Goal: Complete application form

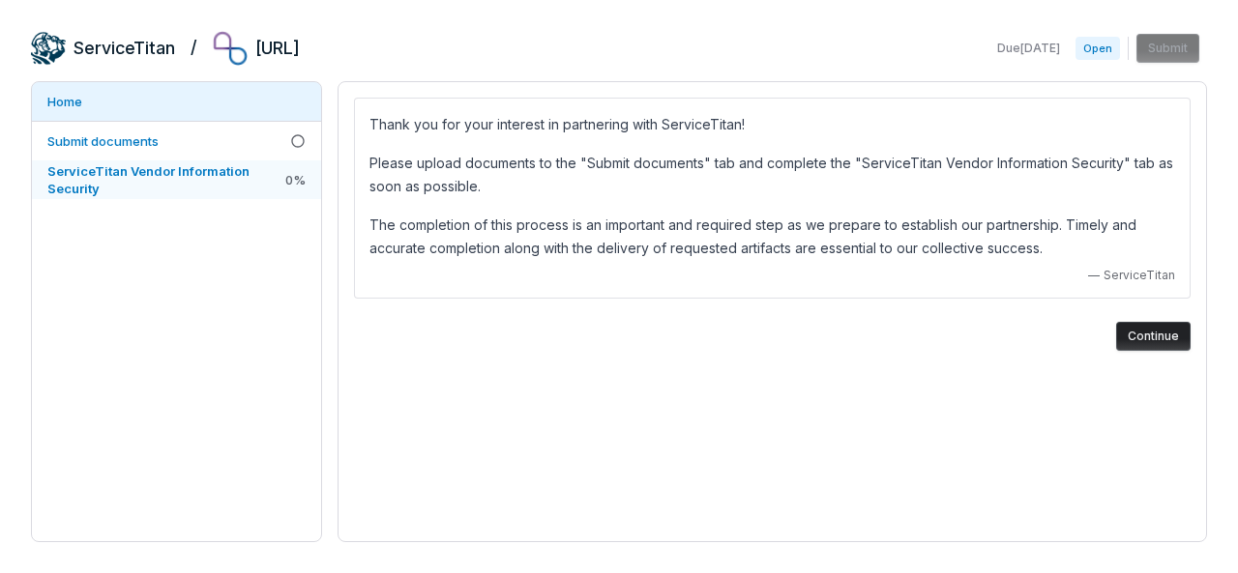
click at [237, 163] on span "ServiceTitan Vendor Information Security" at bounding box center [148, 179] width 202 height 33
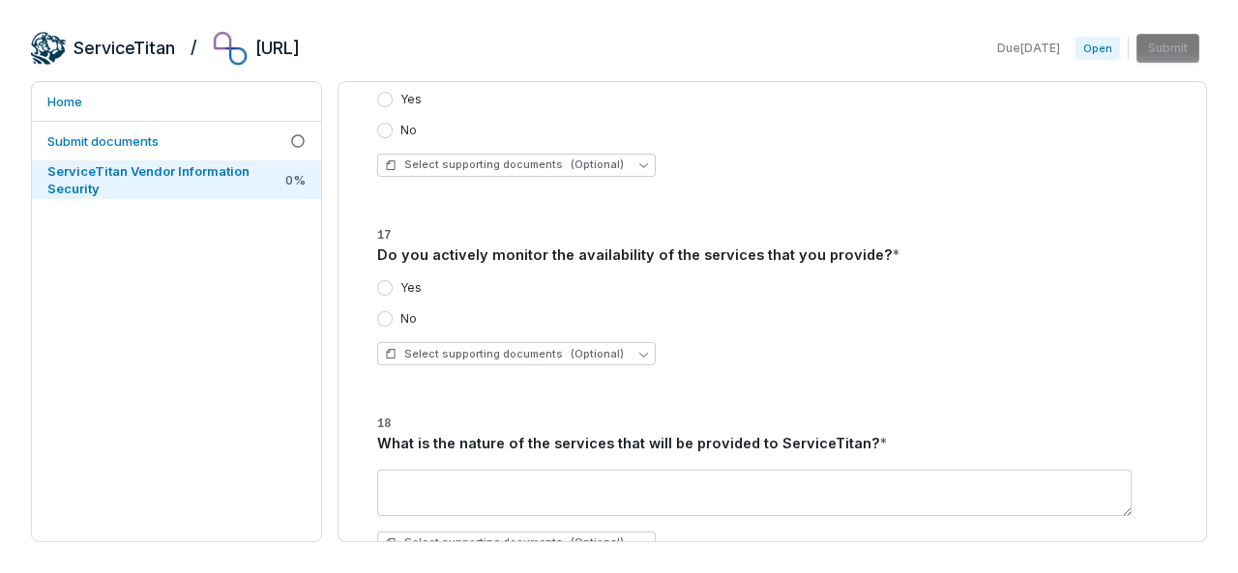
scroll to position [1547, 0]
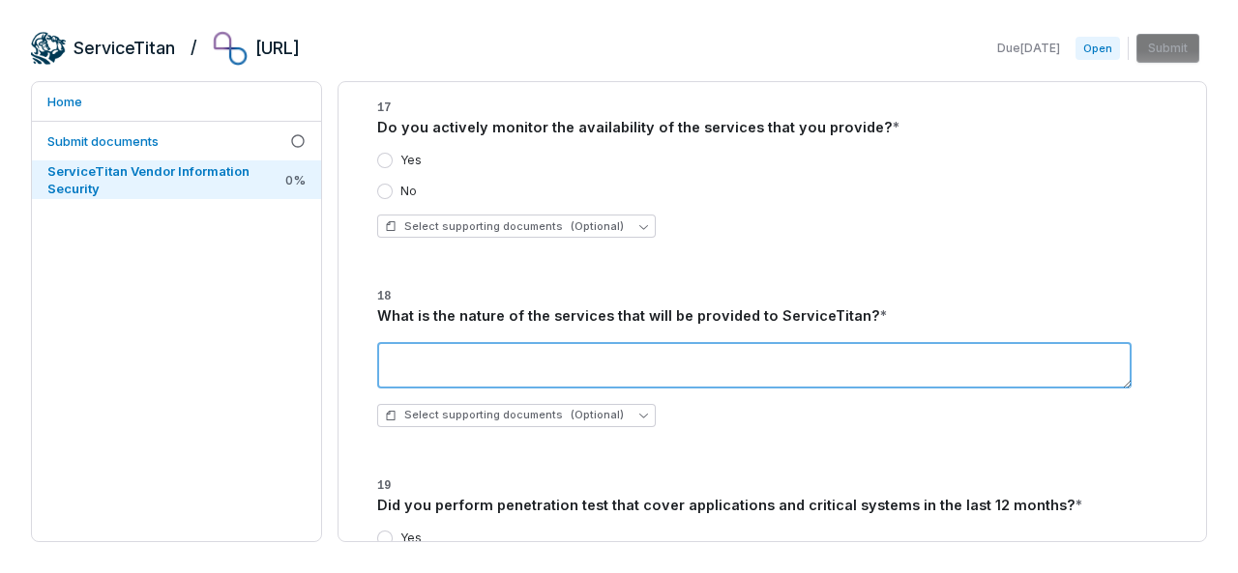
click at [652, 342] on textarea at bounding box center [754, 365] width 754 height 46
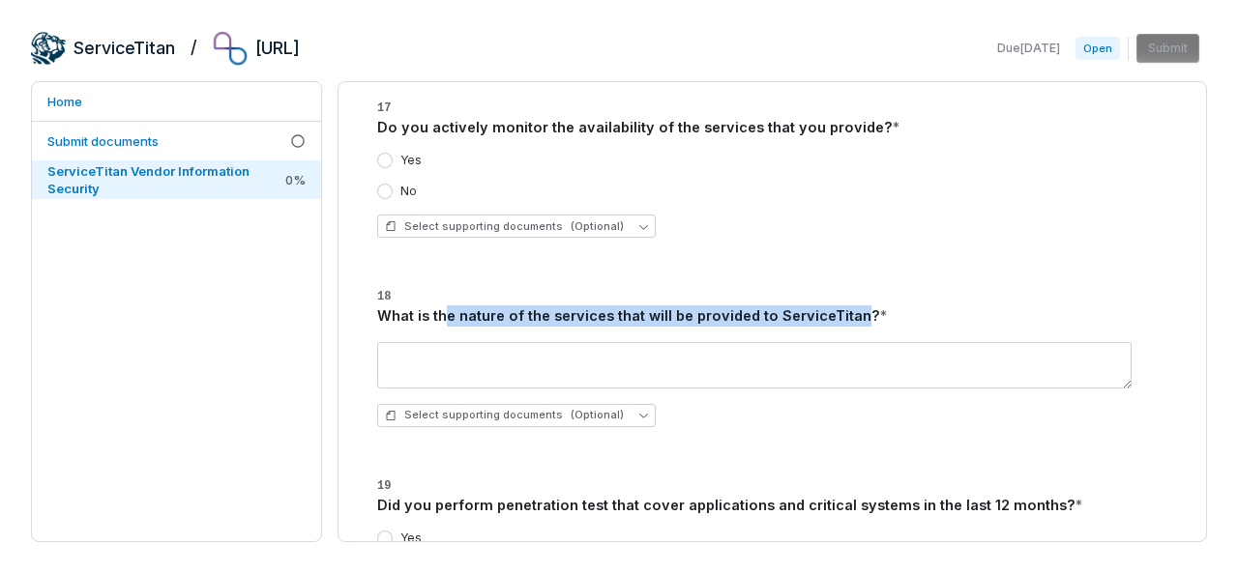
drag, startPoint x: 447, startPoint y: 272, endPoint x: 845, endPoint y: 272, distance: 398.3
click at [845, 306] on div "What is the nature of the services that will be provided to ServiceTitan? *" at bounding box center [772, 316] width 790 height 21
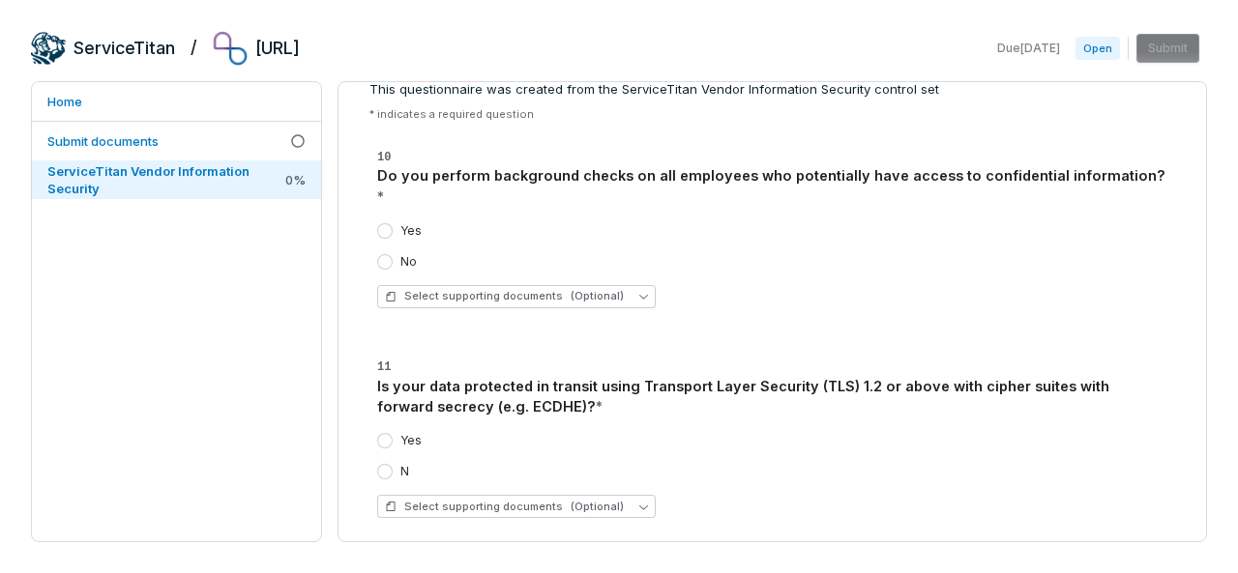
scroll to position [0, 0]
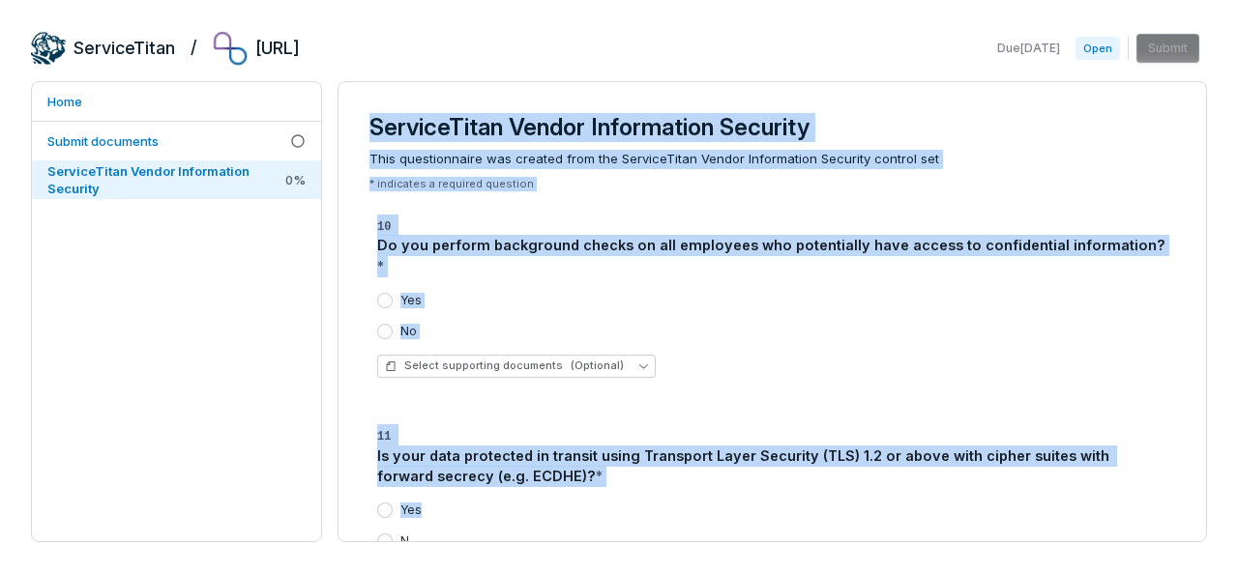
drag, startPoint x: 367, startPoint y: 119, endPoint x: 500, endPoint y: 488, distance: 392.4
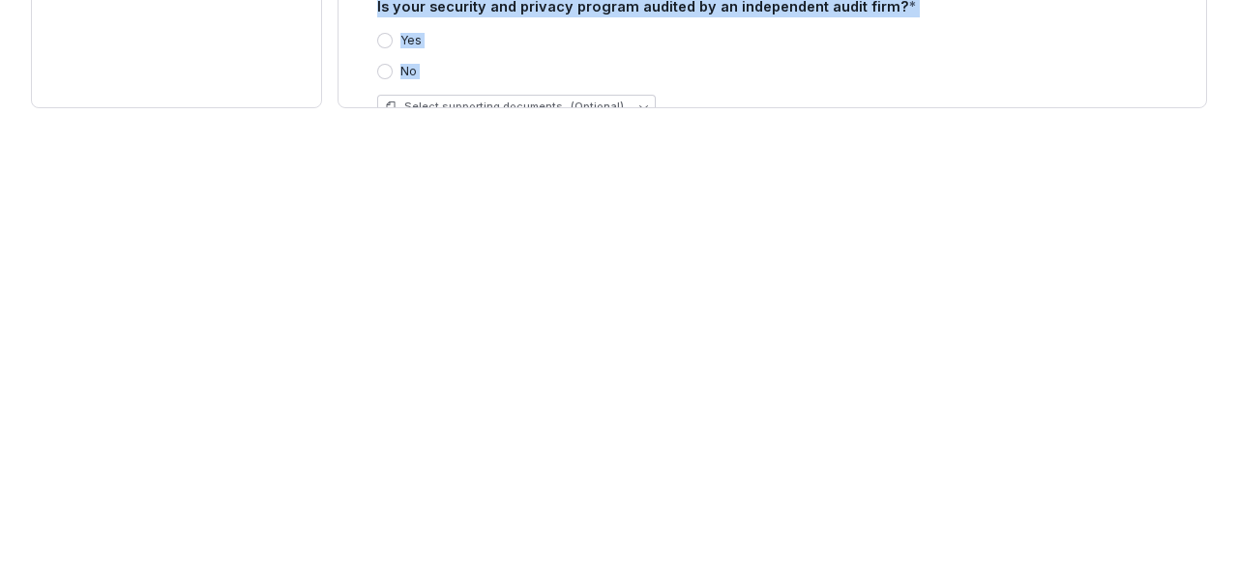
copy div "ServiceTitan Vendor Information Security This questionnaire was created from th…"
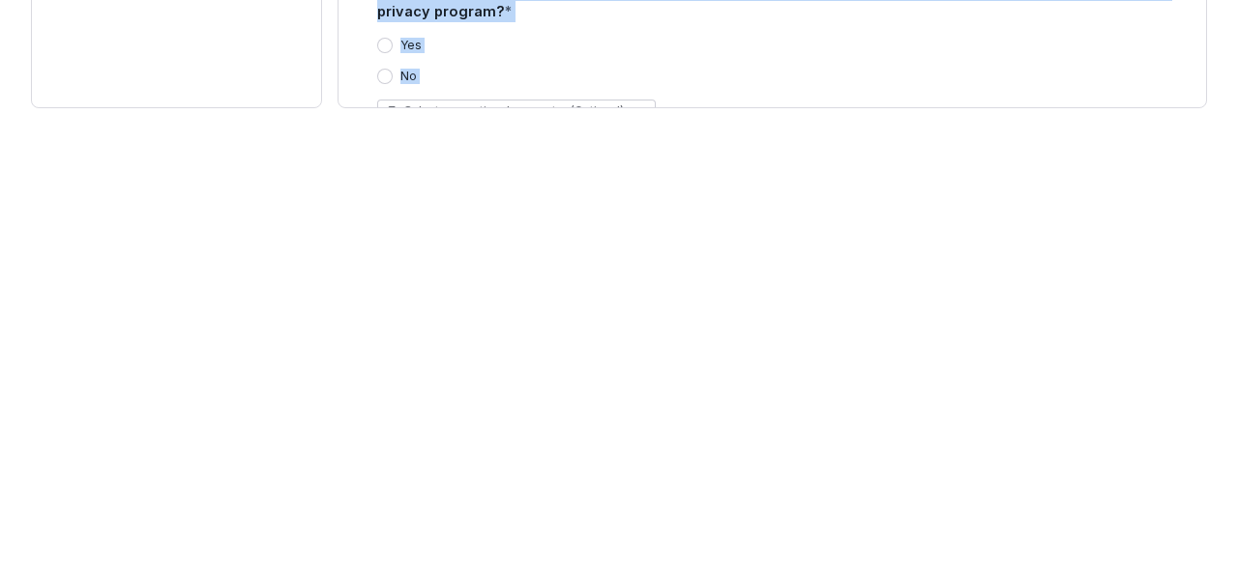
scroll to position [5606, 0]
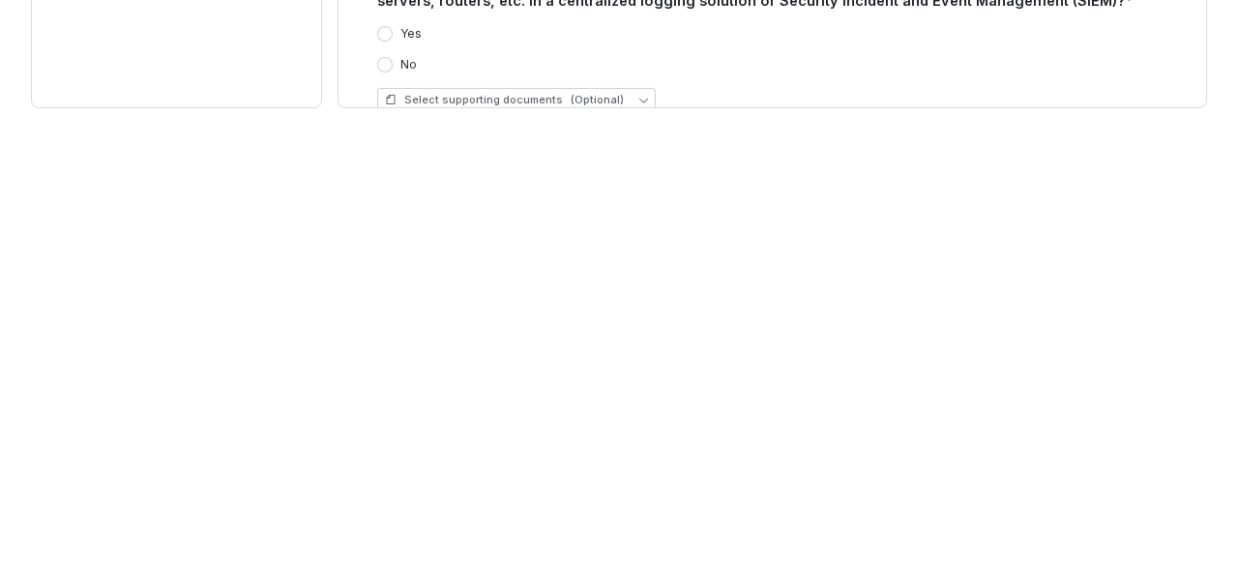
scroll to position [0, 0]
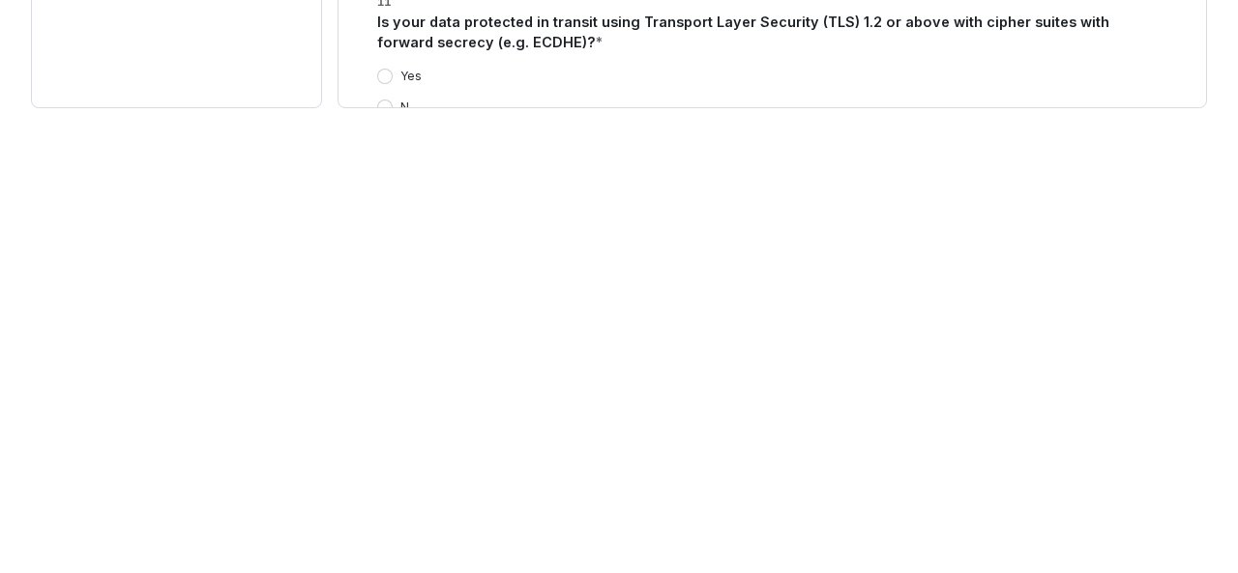
click at [1024, 69] on div "Yes" at bounding box center [772, 76] width 790 height 15
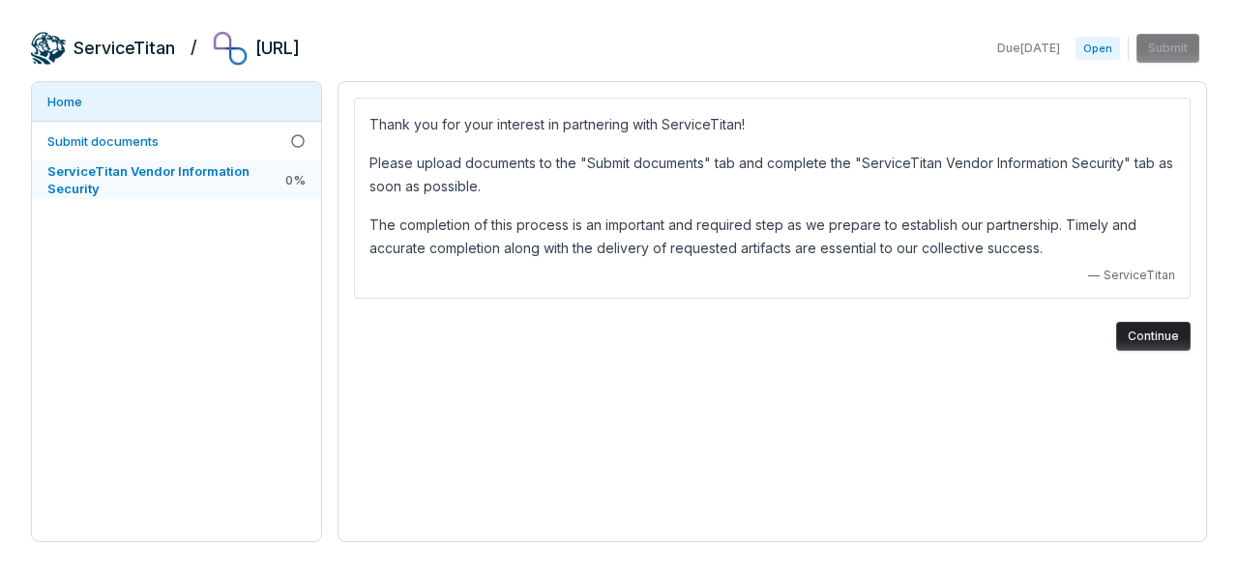
click at [190, 170] on span "ServiceTitan Vendor Information Security" at bounding box center [148, 179] width 202 height 33
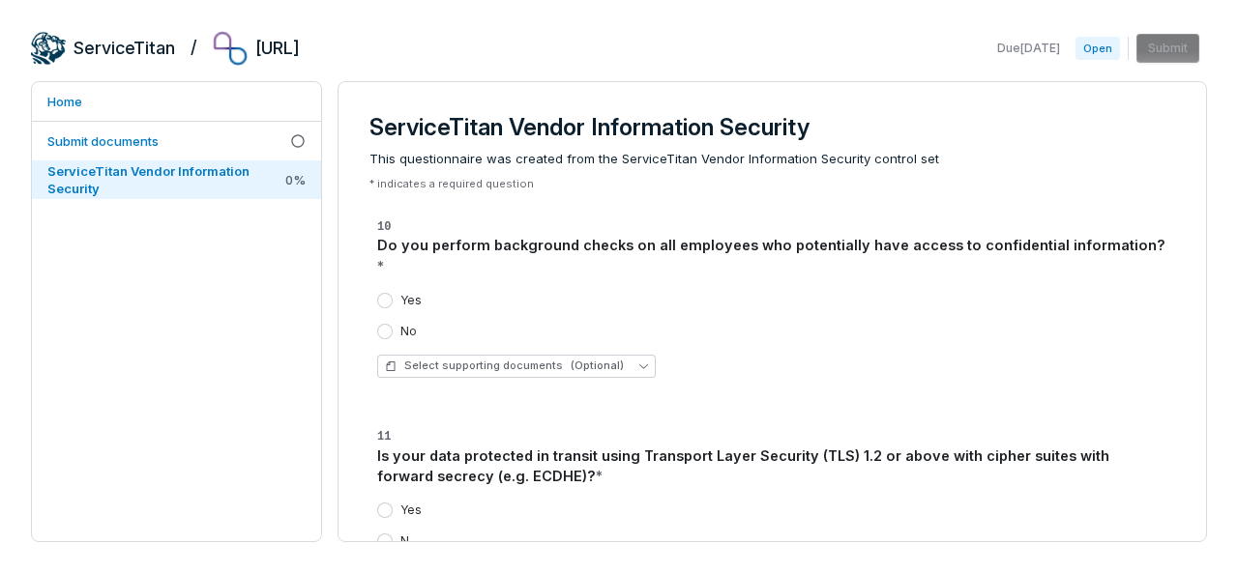
click at [1087, 42] on span "Open" at bounding box center [1097, 48] width 44 height 23
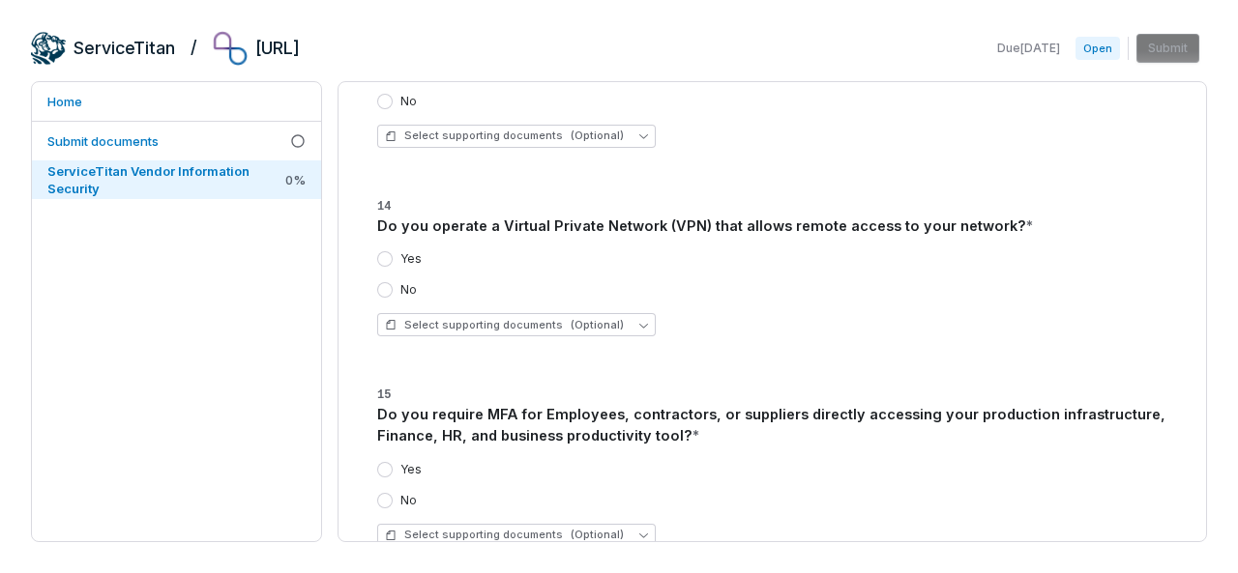
scroll to position [870, 0]
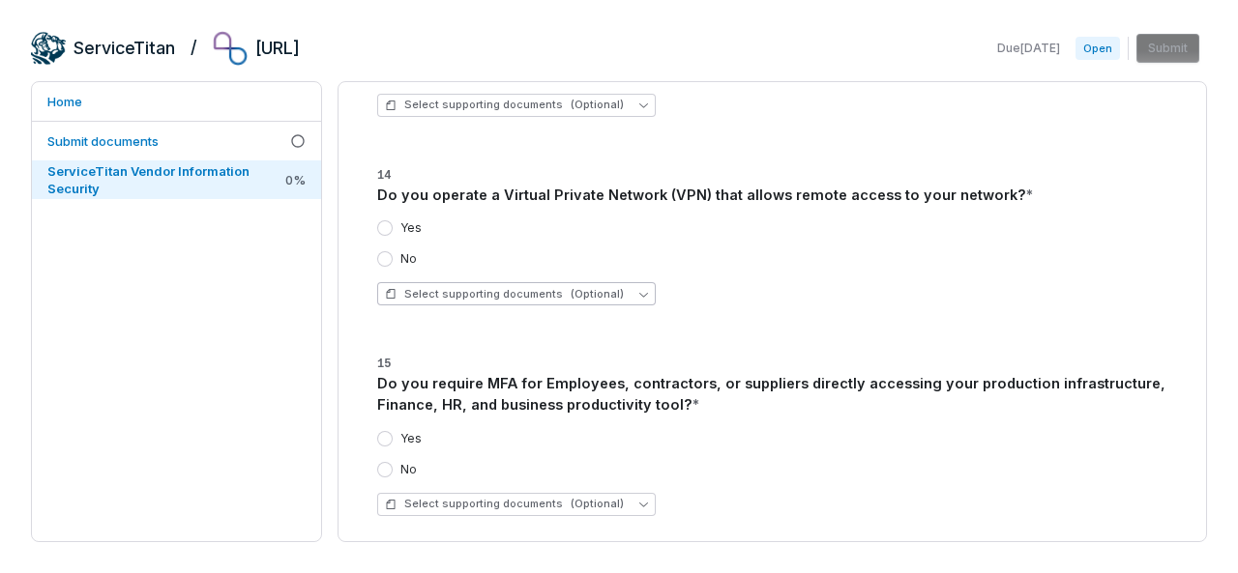
click at [459, 287] on span "Select supporting documents (Optional)" at bounding box center [504, 294] width 239 height 15
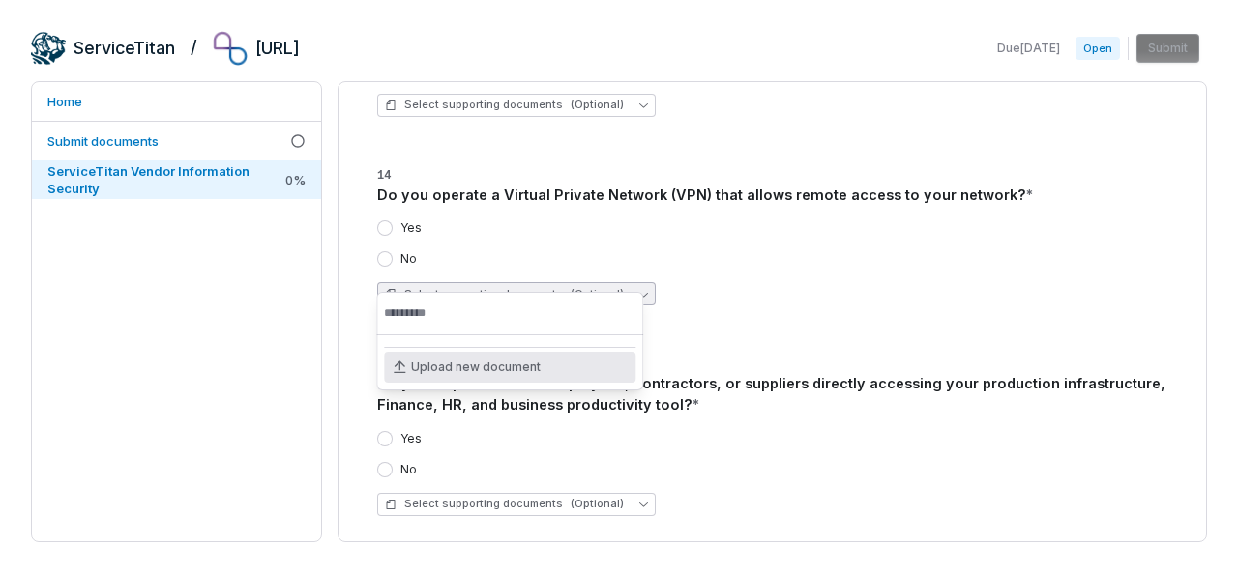
click at [459, 287] on span "Select supporting documents (Optional)" at bounding box center [504, 294] width 239 height 15
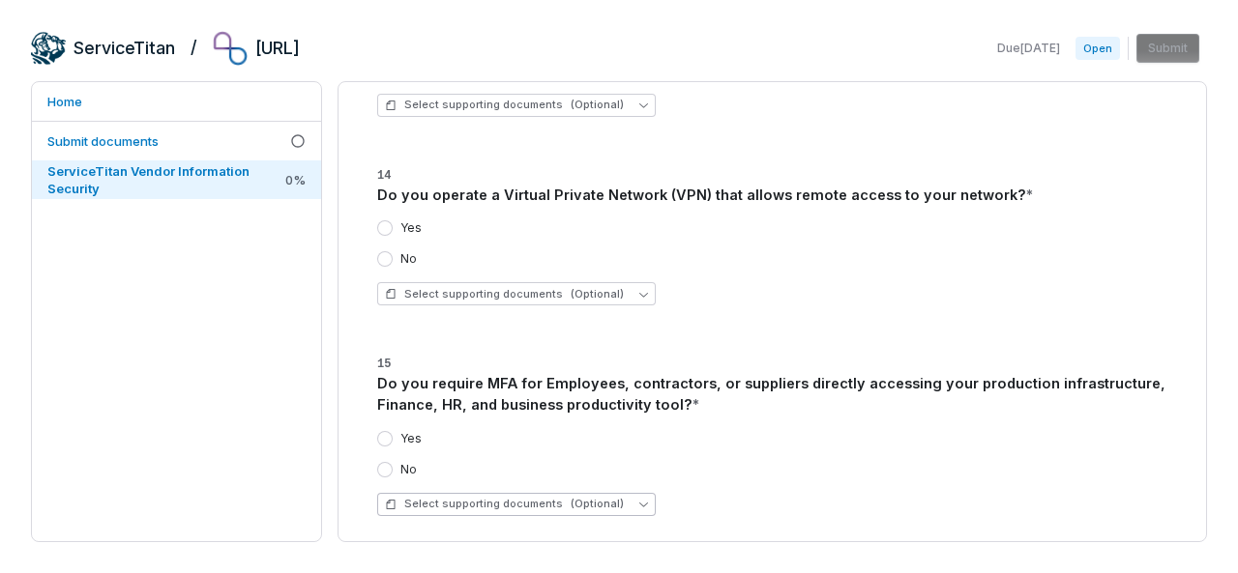
click at [547, 497] on span "Select supporting documents (Optional)" at bounding box center [504, 504] width 239 height 15
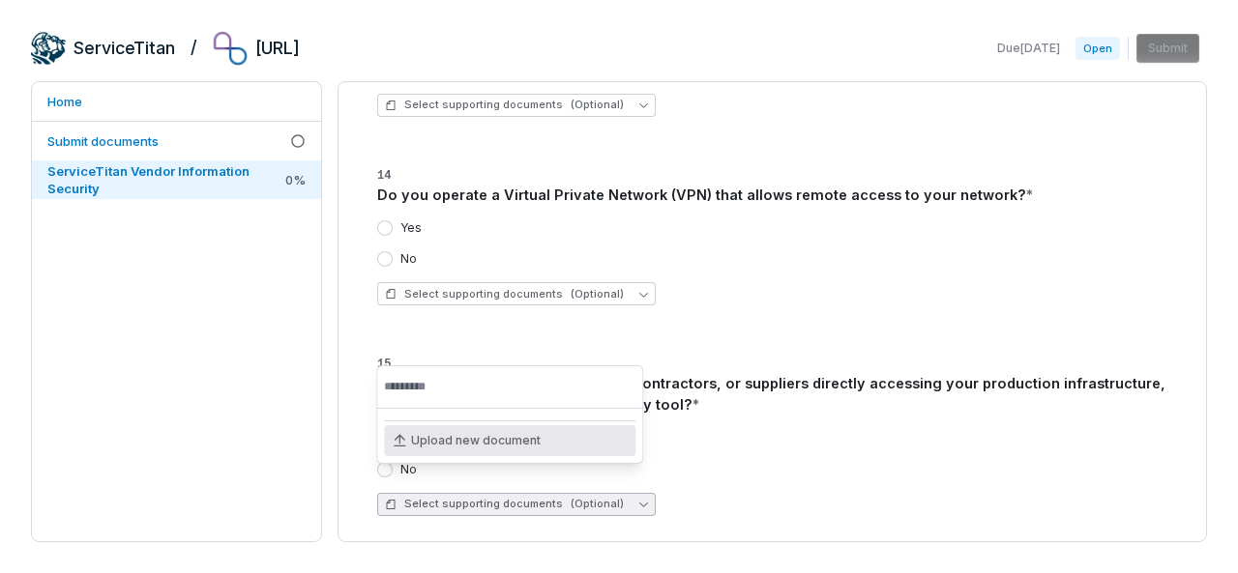
click at [547, 497] on span "Select supporting documents (Optional)" at bounding box center [504, 504] width 239 height 15
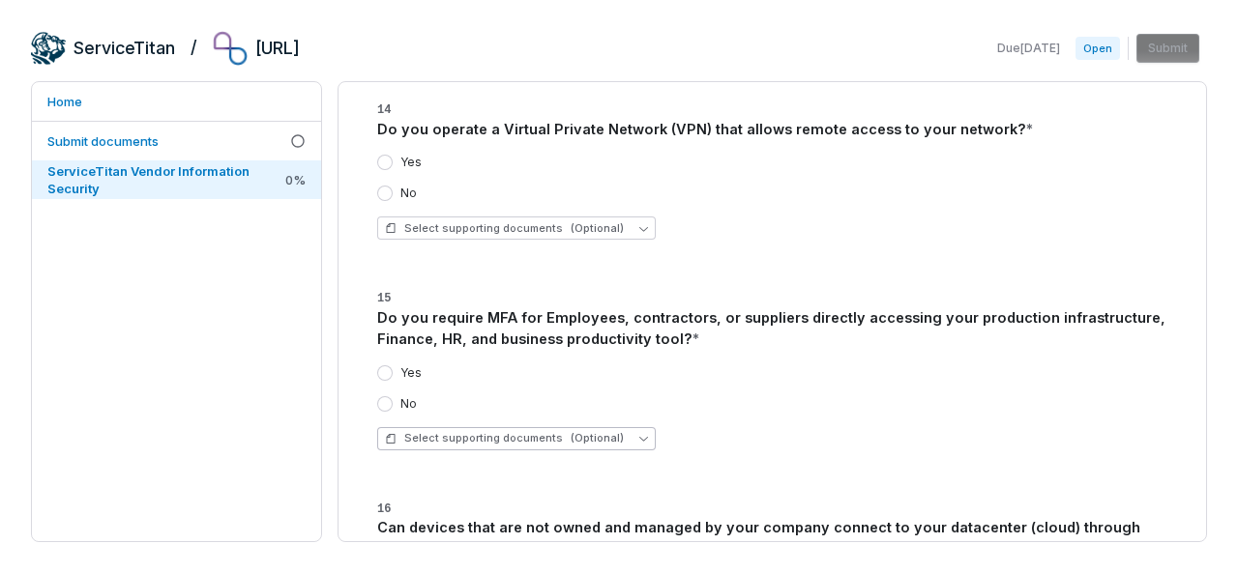
scroll to position [967, 0]
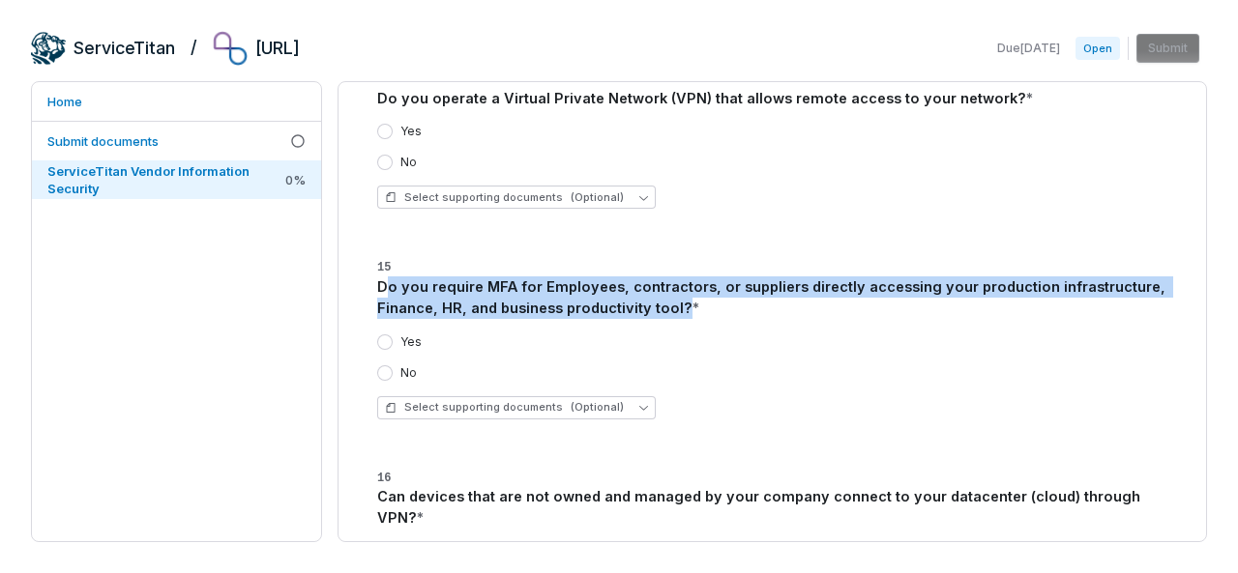
drag, startPoint x: 677, startPoint y: 287, endPoint x: 386, endPoint y: 272, distance: 291.4
click at [386, 277] on div "Do you require MFA for Employees, contractors, or suppliers directly accessing …" at bounding box center [772, 298] width 790 height 43
click at [518, 277] on div "Do you require MFA for Employees, contractors, or suppliers directly accessing …" at bounding box center [772, 298] width 790 height 43
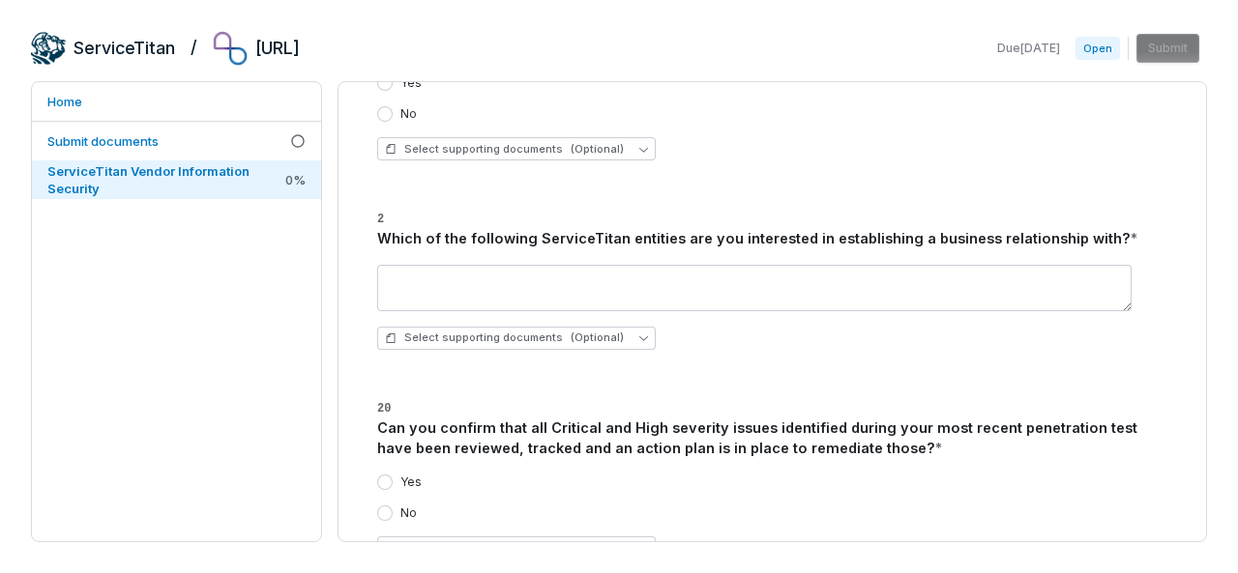
scroll to position [2030, 0]
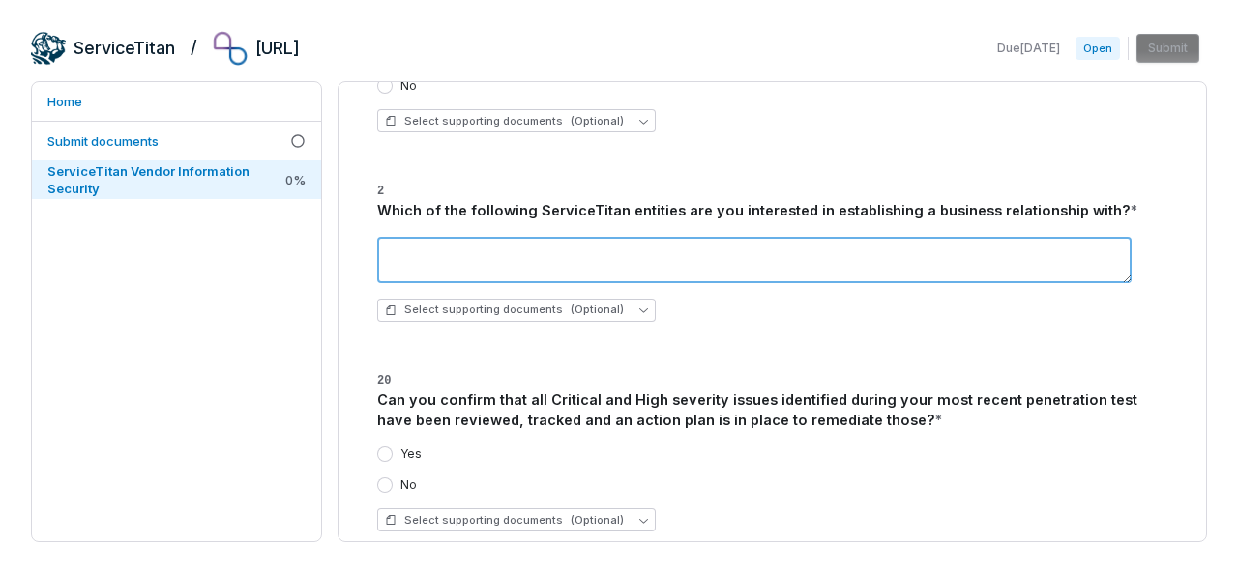
click at [605, 237] on textarea at bounding box center [754, 260] width 754 height 46
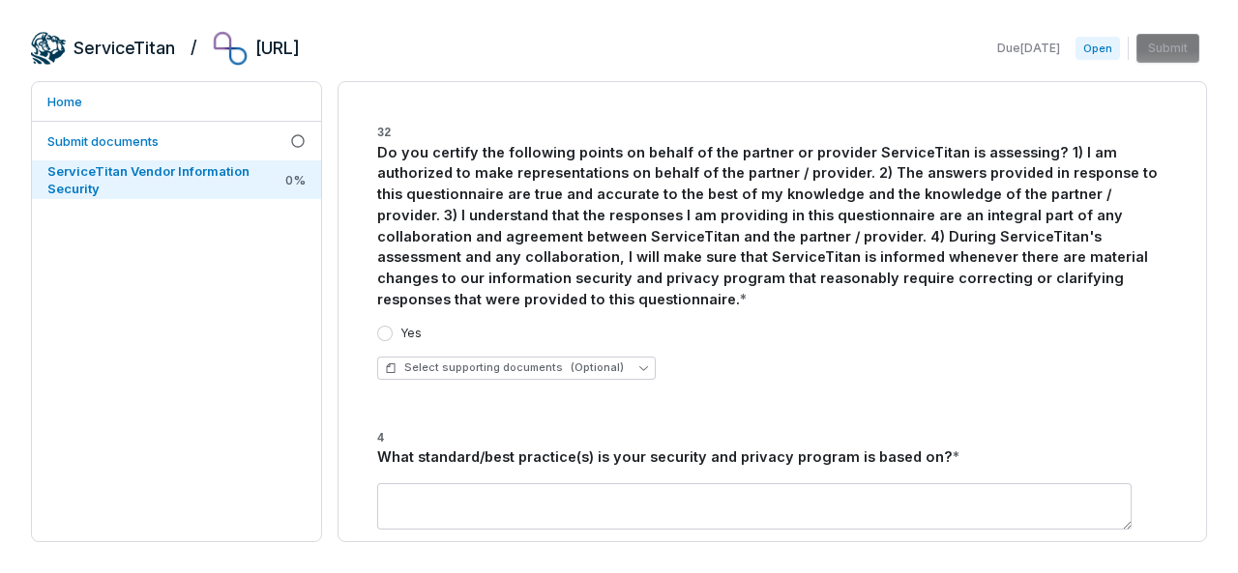
scroll to position [4931, 0]
